Goal: Information Seeking & Learning: Learn about a topic

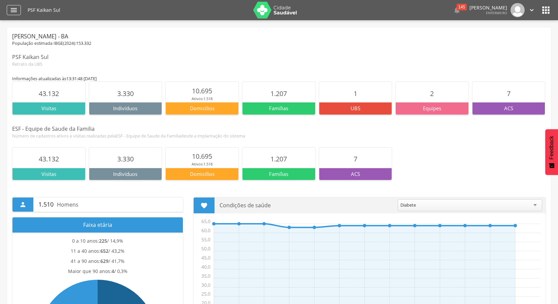
click at [11, 11] on icon "" at bounding box center [14, 10] width 8 height 8
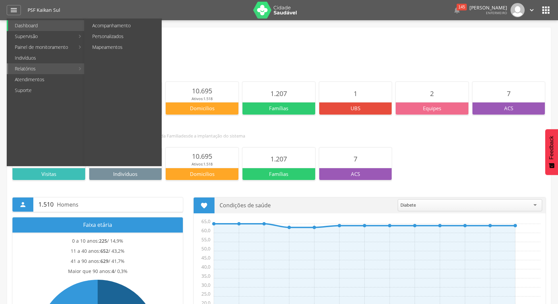
click at [46, 71] on link "Relatórios" at bounding box center [41, 68] width 67 height 11
click at [112, 23] on link "Acompanhamento" at bounding box center [124, 25] width 76 height 11
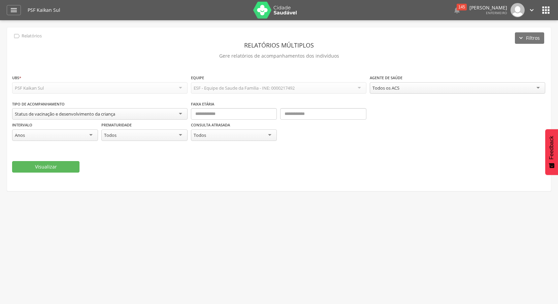
click at [391, 94] on div "Todos os ACS Todos os ACS Andreia Lopes Pereira Ciana da Paixao Pereira Lima Co…" at bounding box center [457, 88] width 175 height 13
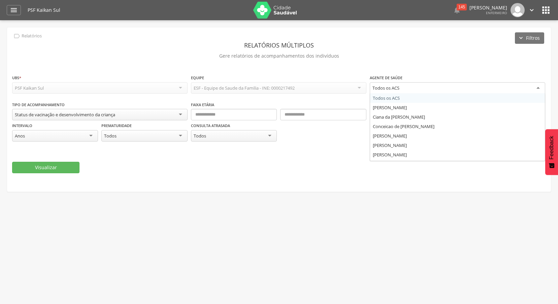
click at [391, 90] on div "Todos os ACS" at bounding box center [385, 88] width 27 height 6
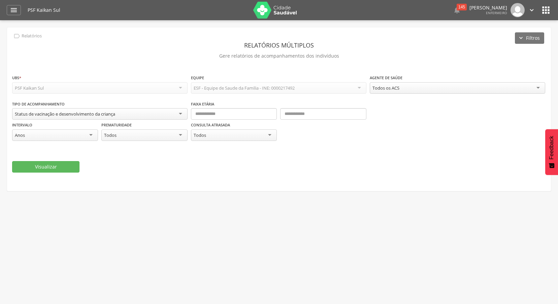
drag, startPoint x: 390, startPoint y: 89, endPoint x: 383, endPoint y: 83, distance: 9.2
click at [406, 87] on div "Todos os ACS" at bounding box center [457, 87] width 175 height 11
click at [103, 116] on div "Status de vacinação e desenvolvimento da criança" at bounding box center [65, 114] width 100 height 6
click at [70, 126] on div "**********" at bounding box center [279, 123] width 534 height 47
click at [67, 165] on button "Visualizar" at bounding box center [45, 166] width 67 height 11
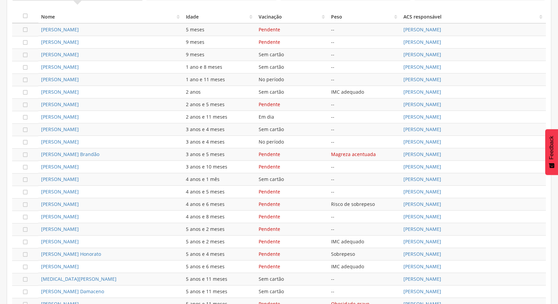
scroll to position [281, 0]
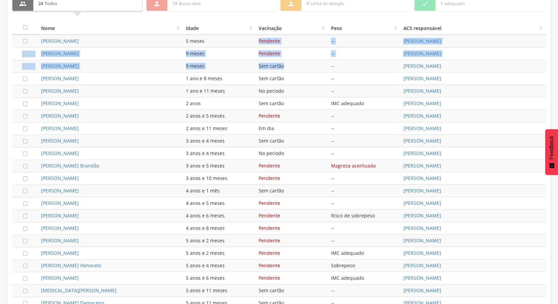
drag, startPoint x: 258, startPoint y: 39, endPoint x: 282, endPoint y: 67, distance: 37.7
click at [282, 67] on tbody " Louise Paz dos Santos 5 meses Pendente -- Andreia Lopes Pereira  Helena Nova…" at bounding box center [279, 184] width 534 height 299
drag, startPoint x: 282, startPoint y: 67, endPoint x: 220, endPoint y: 52, distance: 63.9
click at [223, 52] on div "9 meses" at bounding box center [219, 53] width 67 height 7
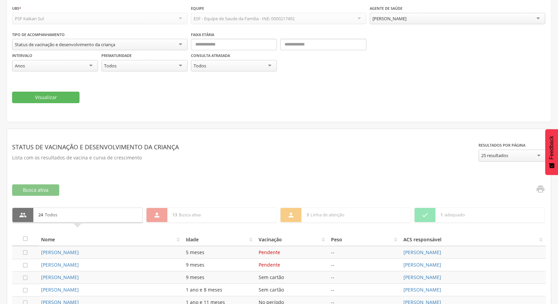
scroll to position [0, 0]
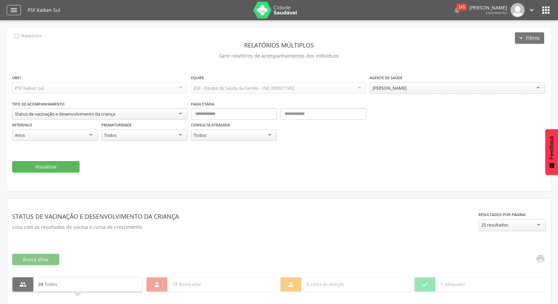
click at [9, 8] on div "" at bounding box center [14, 10] width 14 height 10
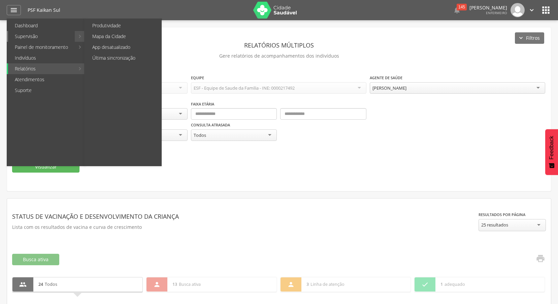
click at [30, 35] on link "Supervisão" at bounding box center [41, 36] width 67 height 11
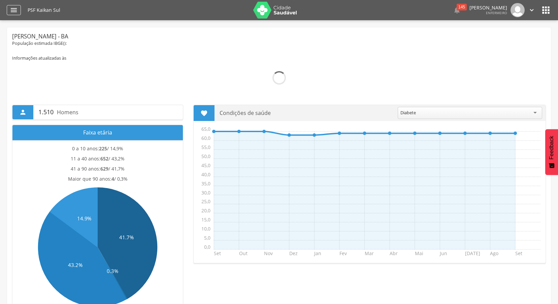
click at [16, 7] on icon "" at bounding box center [14, 10] width 8 height 8
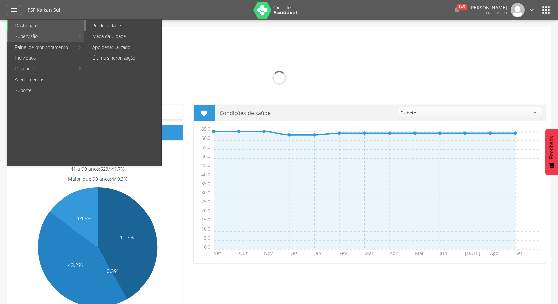
click at [109, 27] on link "Produtividade" at bounding box center [124, 25] width 76 height 11
type input "**********"
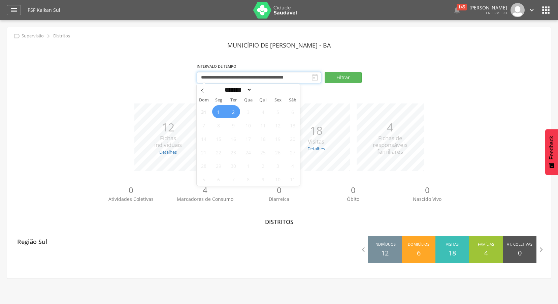
click at [268, 79] on input "**********" at bounding box center [259, 77] width 125 height 11
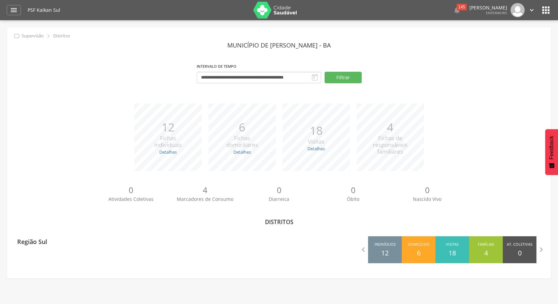
click at [399, 54] on section "**********" at bounding box center [279, 64] width 534 height 51
click at [19, 10] on div "" at bounding box center [14, 10] width 14 height 10
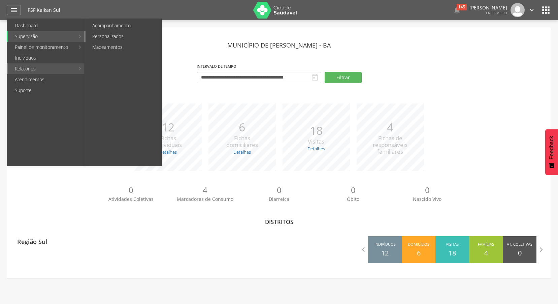
click at [125, 36] on link "Personalizados" at bounding box center [124, 36] width 76 height 11
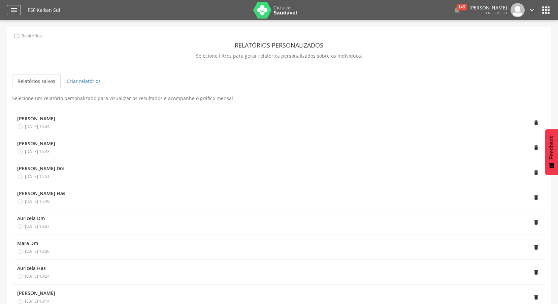
click at [15, 7] on icon "" at bounding box center [14, 10] width 8 height 8
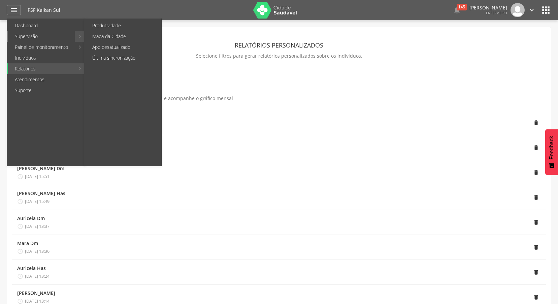
click at [39, 38] on link "Supervisão" at bounding box center [41, 36] width 67 height 11
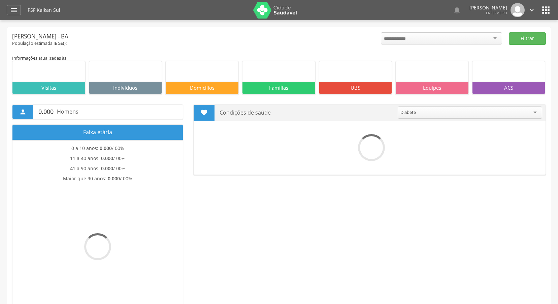
click at [17, 11] on icon "" at bounding box center [14, 10] width 8 height 8
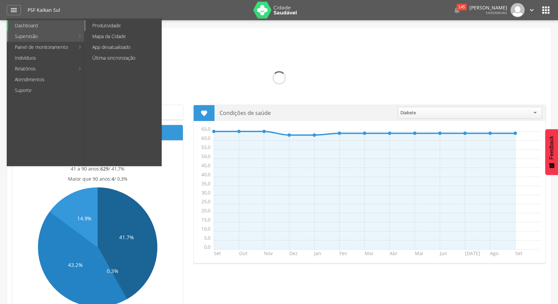
click at [112, 28] on link "Produtividade" at bounding box center [124, 25] width 76 height 11
type input "**********"
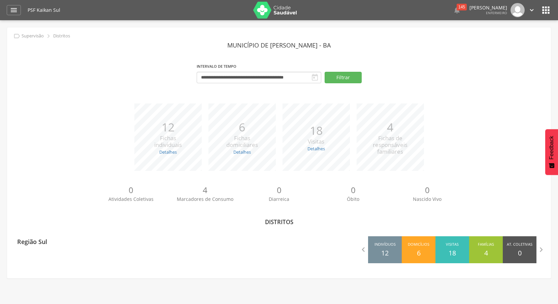
scroll to position [20, 0]
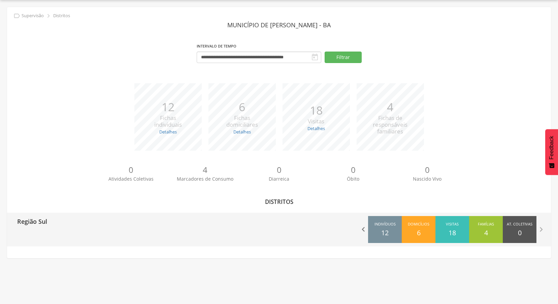
click at [362, 229] on icon "" at bounding box center [363, 229] width 9 height 9
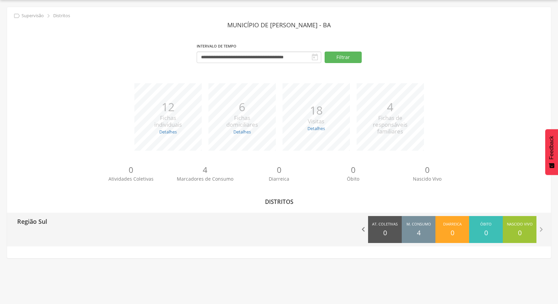
click at [363, 229] on icon "" at bounding box center [363, 229] width 9 height 9
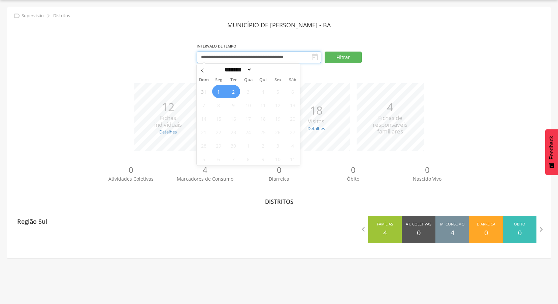
click at [226, 57] on input "**********" at bounding box center [259, 57] width 125 height 11
click at [203, 71] on icon at bounding box center [202, 70] width 5 height 5
select select "*"
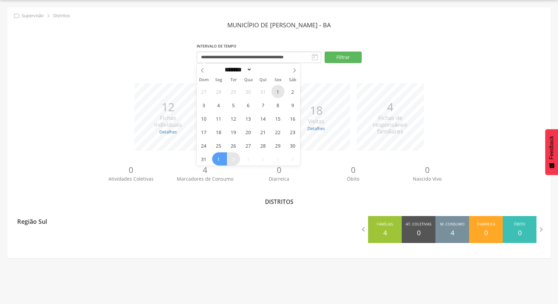
click at [276, 91] on span "1" at bounding box center [277, 91] width 13 height 13
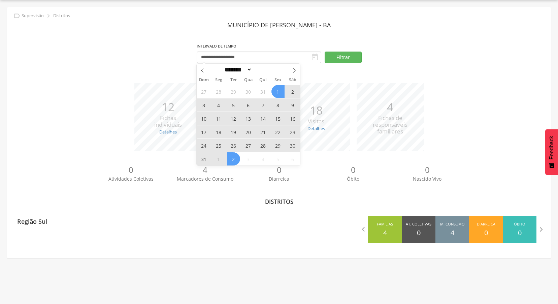
click at [237, 157] on span "2" at bounding box center [233, 158] width 13 height 13
type input "**********"
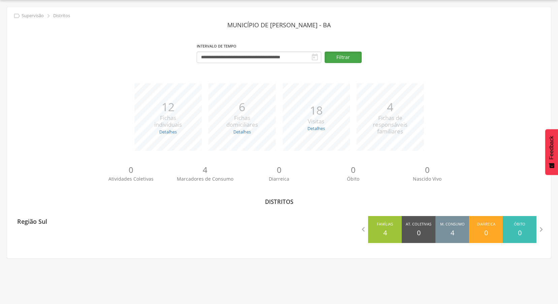
click at [352, 59] on button "Filtrar" at bounding box center [343, 57] width 37 height 11
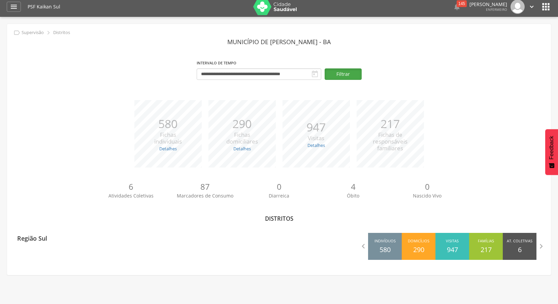
scroll to position [0, 0]
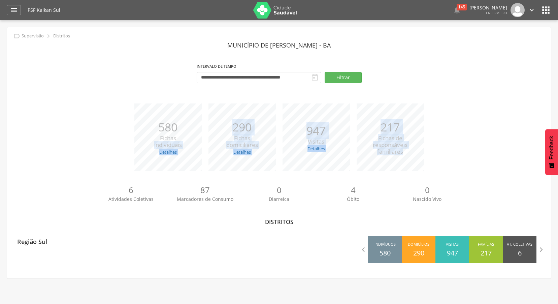
drag, startPoint x: 126, startPoint y: 170, endPoint x: 433, endPoint y: 147, distance: 307.3
click at [433, 147] on div "*** 580 Fichas individuais Detalhes Novas: 34 Atualizadas: 546 *** 290 Fichas d…" at bounding box center [279, 140] width 534 height 74
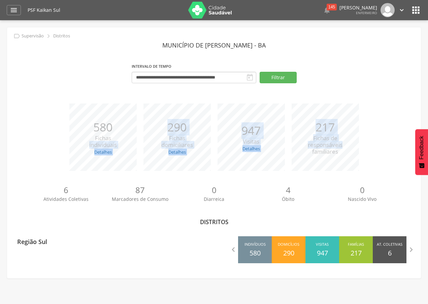
click at [422, 141] on span "Feedback" at bounding box center [422, 148] width 6 height 24
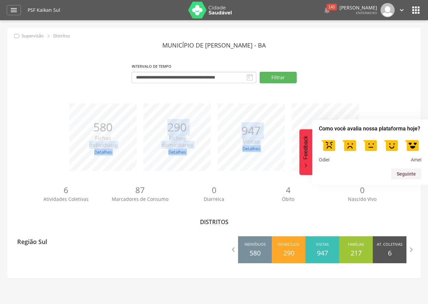
click at [395, 93] on div "**********" at bounding box center [214, 152] width 414 height 251
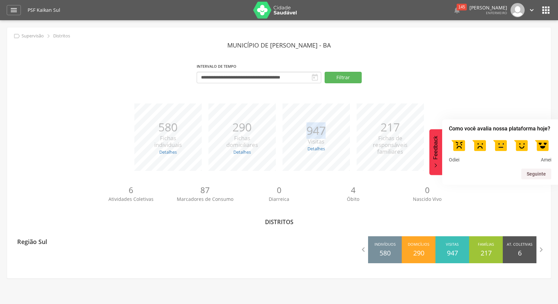
drag, startPoint x: 307, startPoint y: 131, endPoint x: 328, endPoint y: 131, distance: 20.5
click at [328, 131] on div "*** 947 Visitas Detalhes Realizadas: 674 Recusadas: 6 Ausentes: 267" at bounding box center [316, 136] width 74 height 67
click at [457, 192] on p "0" at bounding box center [427, 189] width 74 height 11
click at [407, 203] on div "0 Nascido Vivo" at bounding box center [427, 196] width 74 height 24
click at [457, 7] on div "145" at bounding box center [462, 7] width 10 height 7
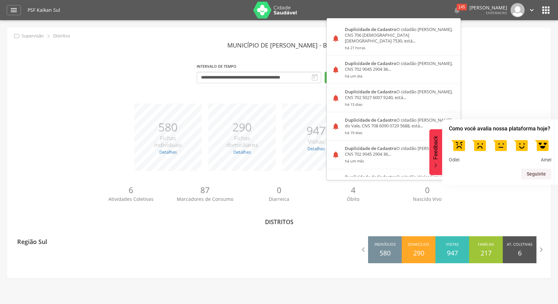
click at [485, 45] on header "Município de [PERSON_NAME] - BA" at bounding box center [279, 45] width 534 height 12
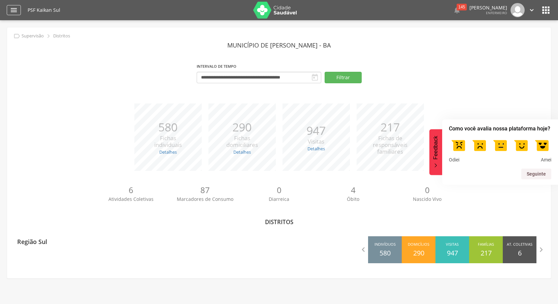
click at [15, 9] on icon "" at bounding box center [14, 10] width 8 height 8
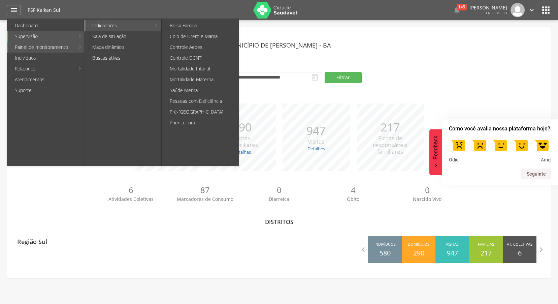
click at [119, 27] on link "Indicadores" at bounding box center [119, 25] width 66 height 11
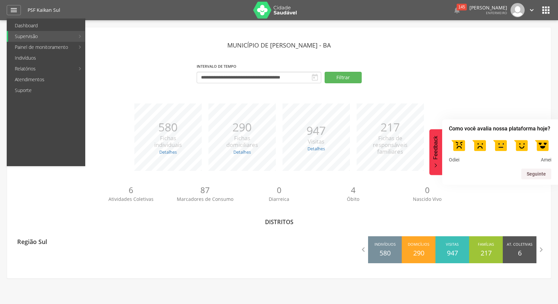
click at [186, 111] on link "Pré-[GEOGRAPHIC_DATA]" at bounding box center [201, 111] width 76 height 11
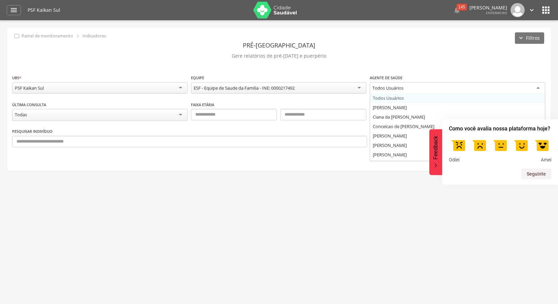
click at [403, 91] on div "Todos Usuários" at bounding box center [387, 88] width 31 height 6
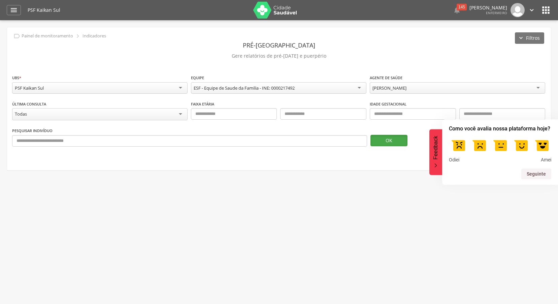
click at [377, 141] on button "OK" at bounding box center [388, 140] width 37 height 11
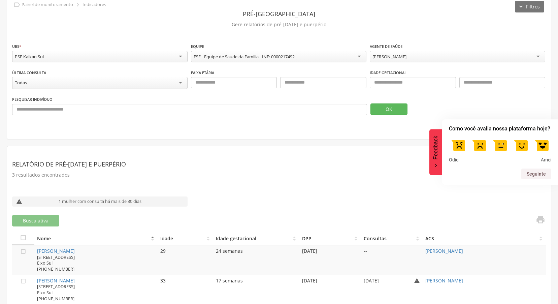
scroll to position [72, 0]
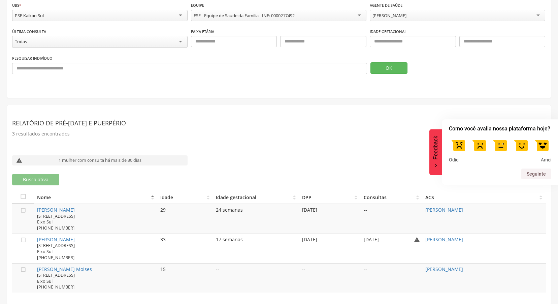
drag, startPoint x: 436, startPoint y: 154, endPoint x: 433, endPoint y: 151, distance: 4.3
click at [436, 153] on span "Feedback" at bounding box center [436, 148] width 6 height 24
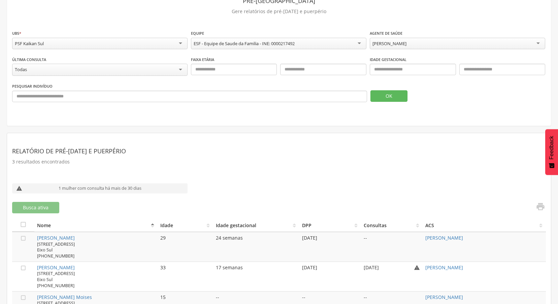
scroll to position [0, 0]
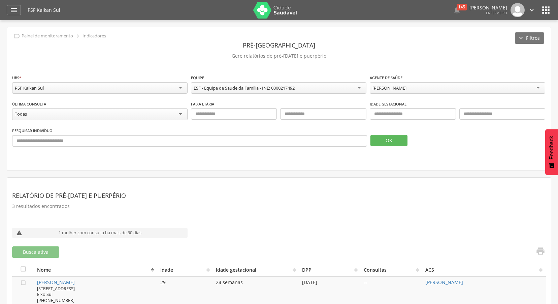
click at [421, 87] on div "[PERSON_NAME]" at bounding box center [457, 87] width 175 height 11
click at [389, 145] on button "OK" at bounding box center [388, 140] width 37 height 11
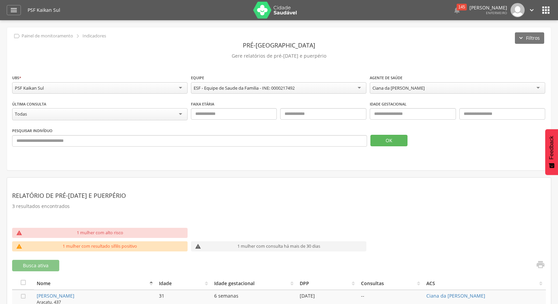
click at [437, 90] on div "Ciana da [PERSON_NAME]" at bounding box center [457, 87] width 175 height 11
click at [388, 138] on button "OK" at bounding box center [388, 140] width 37 height 11
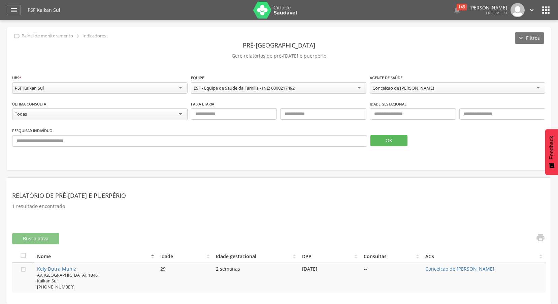
scroll to position [20, 0]
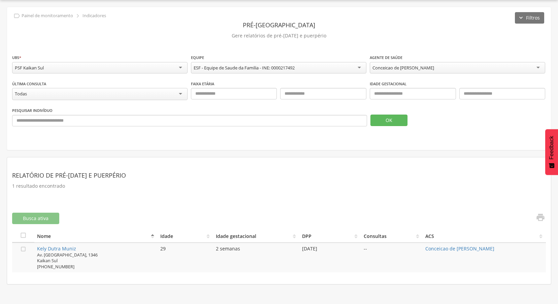
click at [413, 65] on div "Conceicao de [PERSON_NAME]" at bounding box center [403, 68] width 62 height 6
click at [391, 118] on button "OK" at bounding box center [388, 119] width 37 height 11
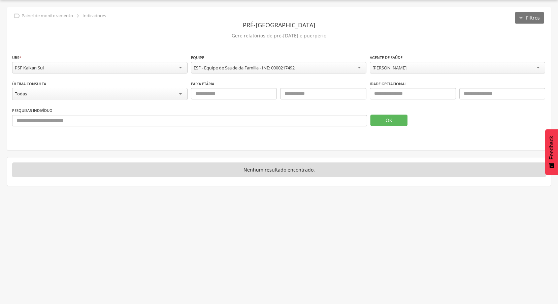
click at [413, 70] on div "[PERSON_NAME]" at bounding box center [457, 67] width 175 height 11
click at [393, 116] on button "OK" at bounding box center [388, 119] width 37 height 11
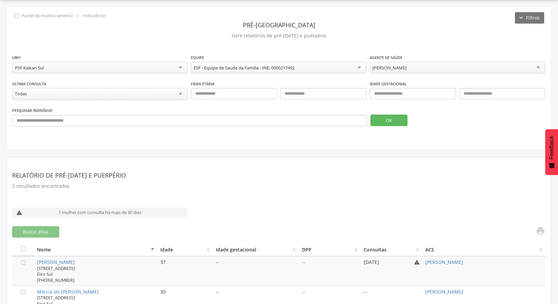
scroll to position [43, 0]
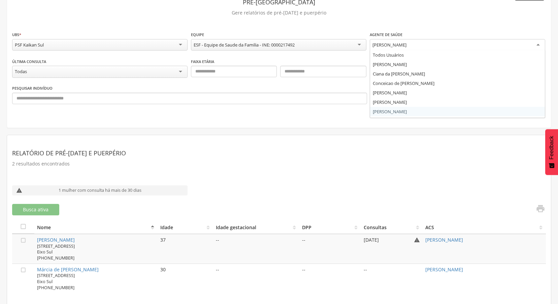
click at [459, 42] on div "[PERSON_NAME]" at bounding box center [457, 45] width 175 height 12
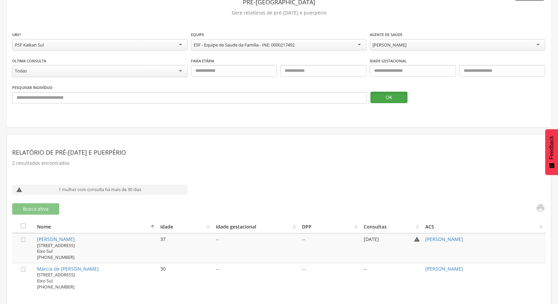
click at [390, 92] on button "OK" at bounding box center [388, 97] width 37 height 11
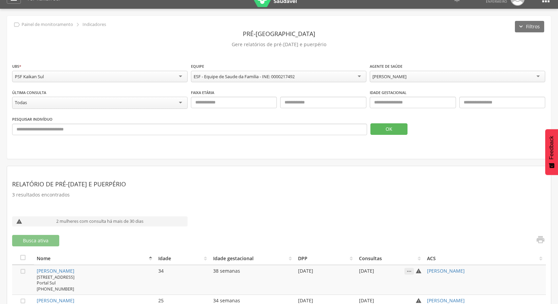
scroll to position [0, 0]
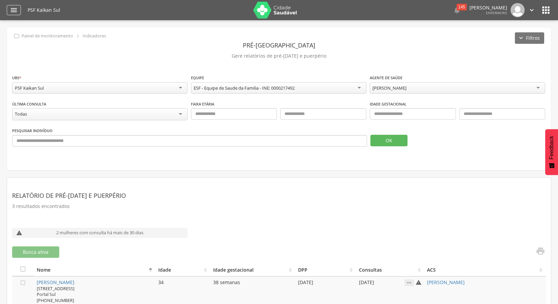
click at [16, 7] on icon "" at bounding box center [14, 10] width 8 height 8
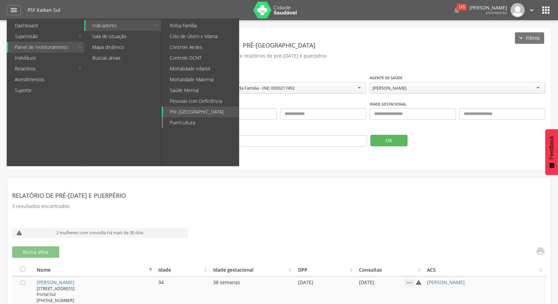
click at [197, 123] on link "Puericultura" at bounding box center [201, 122] width 76 height 11
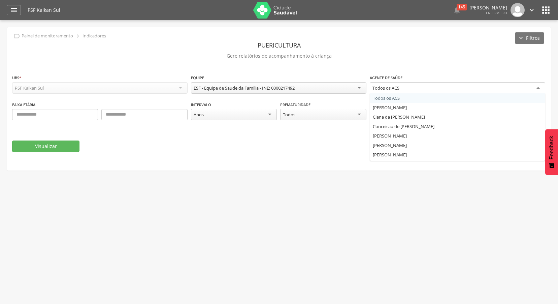
click at [427, 86] on div "Todos os ACS" at bounding box center [457, 88] width 175 height 12
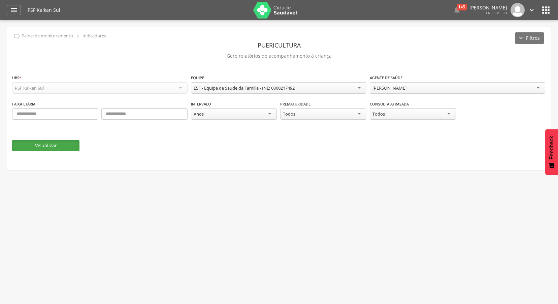
click at [46, 151] on button "Visualizar" at bounding box center [45, 145] width 67 height 11
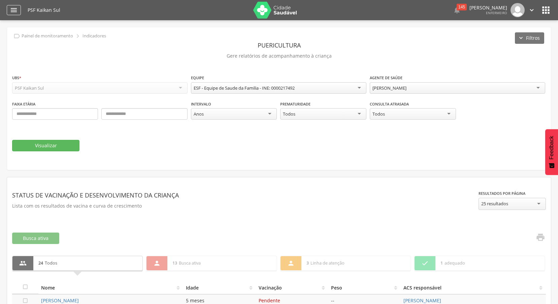
click at [12, 10] on icon "" at bounding box center [14, 10] width 8 height 8
